Goal: Information Seeking & Learning: Learn about a topic

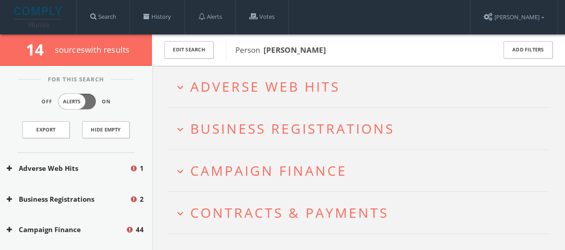
click at [269, 73] on h2 "expand_more Adverse Web Hits" at bounding box center [359, 87] width 382 height 42
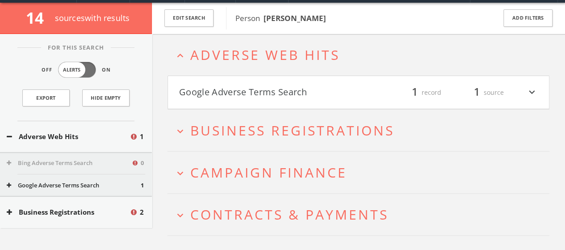
scroll to position [34, 0]
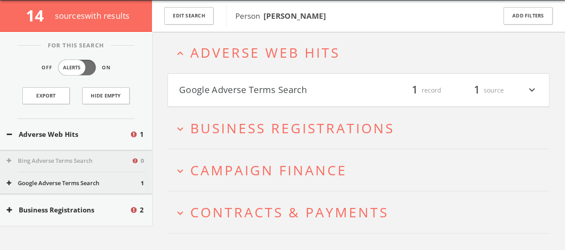
click at [280, 98] on h4 "Google Adverse Terms Search filter_list 1 record 1 source expand_more" at bounding box center [358, 90] width 381 height 33
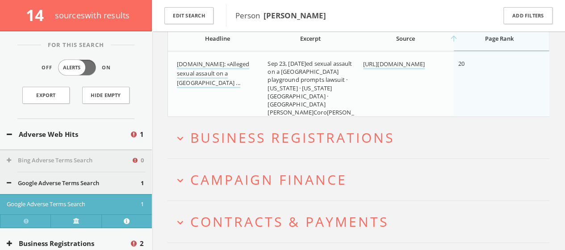
scroll to position [145, 0]
click at [306, 138] on span "Business Registrations" at bounding box center [292, 136] width 204 height 18
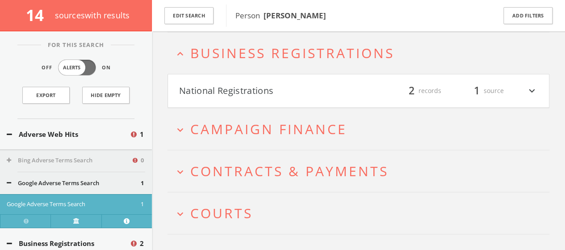
click at [307, 93] on button "National Registrations" at bounding box center [269, 90] width 180 height 15
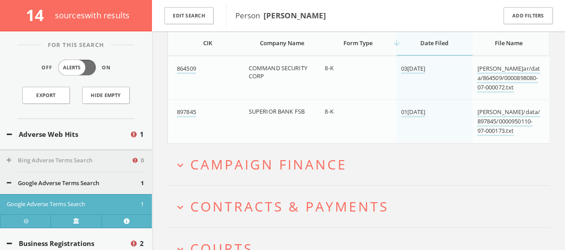
click at [306, 169] on span "Campaign Finance" at bounding box center [268, 164] width 157 height 18
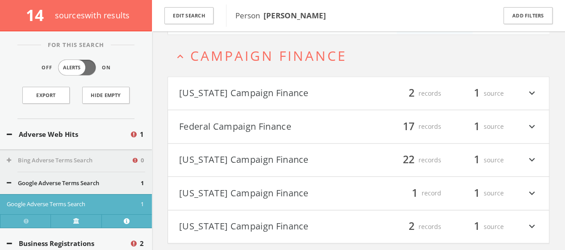
scroll to position [440, 0]
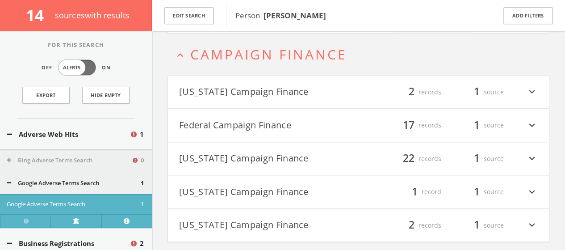
click at [348, 91] on button "[US_STATE] Campaign Finance" at bounding box center [269, 91] width 180 height 15
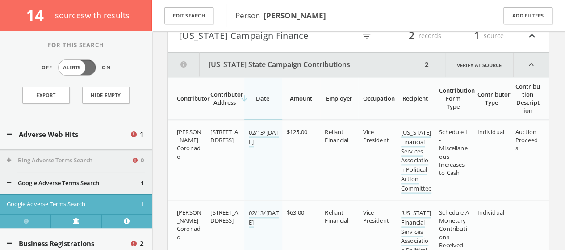
scroll to position [480, 0]
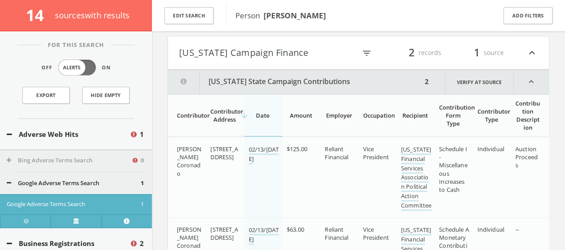
click at [344, 80] on button "[US_STATE] State Campaign Contributions" at bounding box center [295, 82] width 254 height 24
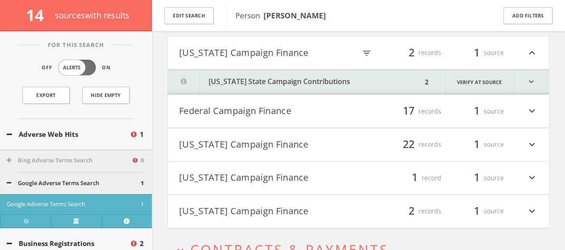
click at [303, 210] on button "[US_STATE] Campaign Finance" at bounding box center [269, 210] width 180 height 15
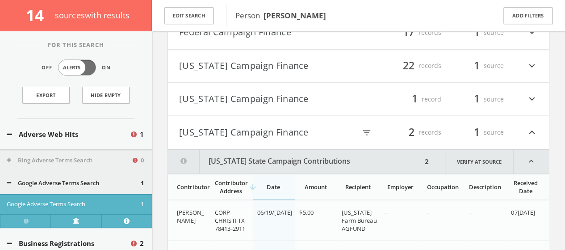
scroll to position [548, 0]
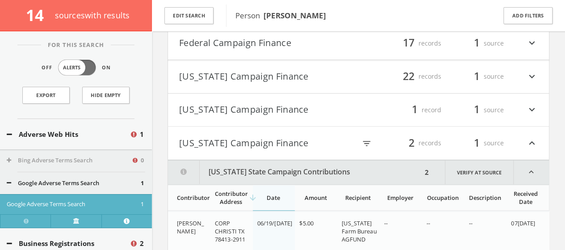
click at [333, 47] on button "Federal Campaign Finance" at bounding box center [269, 43] width 180 height 15
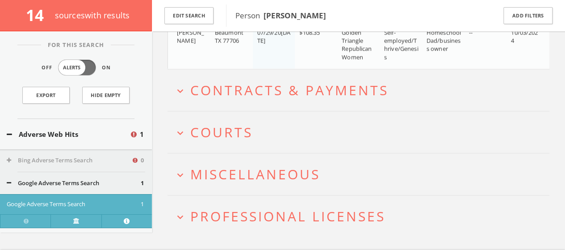
scroll to position [1903, 0]
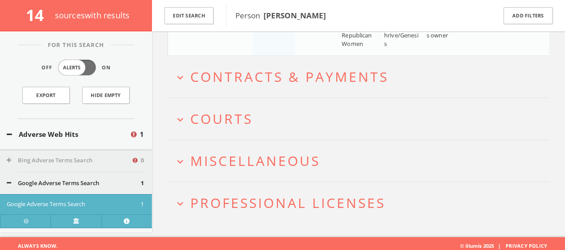
click at [348, 58] on h2 "expand_more Contracts & Payments" at bounding box center [359, 77] width 382 height 42
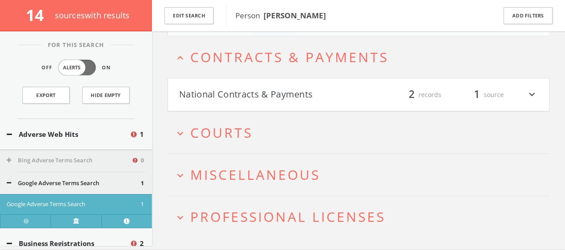
scroll to position [1924, 0]
click at [248, 124] on span "Courts" at bounding box center [221, 131] width 63 height 18
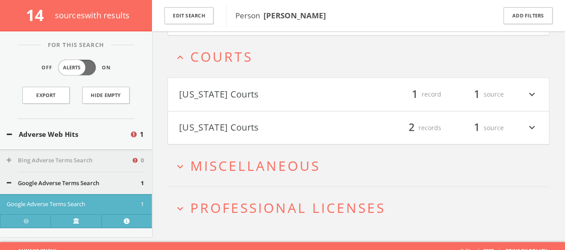
click at [257, 159] on span "Miscellaneous" at bounding box center [255, 165] width 130 height 18
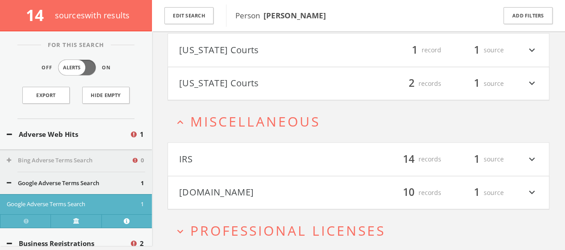
scroll to position [2070, 0]
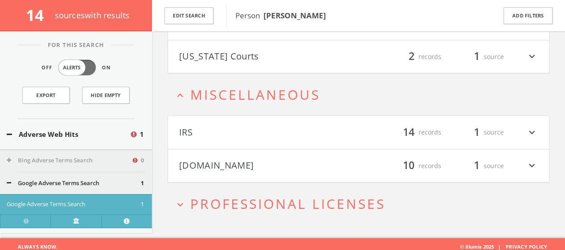
click at [239, 161] on button "[DOMAIN_NAME]" at bounding box center [269, 165] width 180 height 15
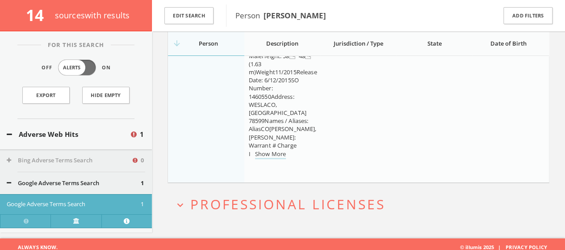
click at [401, 202] on button "expand_more Professional Licenses" at bounding box center [361, 204] width 375 height 15
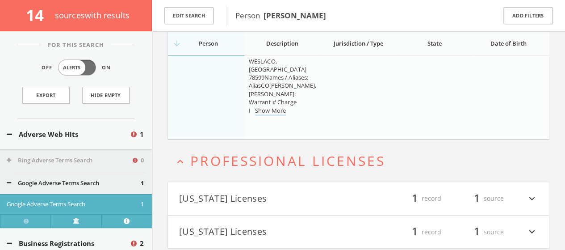
scroll to position [3469, 0]
